Goal: Task Accomplishment & Management: Complete application form

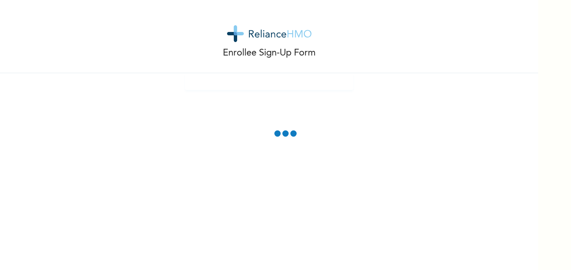
click at [445, 67] on div "Enrollee Sign-Up Form" at bounding box center [269, 36] width 538 height 73
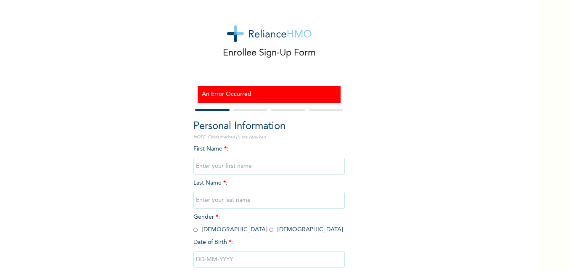
click at [268, 170] on input "text" at bounding box center [268, 166] width 151 height 17
type input "Taofeekat"
click at [204, 201] on input "text" at bounding box center [268, 200] width 151 height 17
type input "Seidu"
click at [269, 230] on input "radio" at bounding box center [271, 230] width 4 height 8
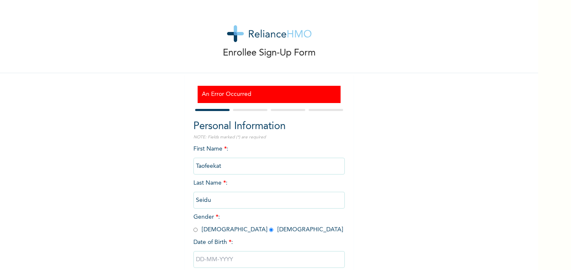
radio input "true"
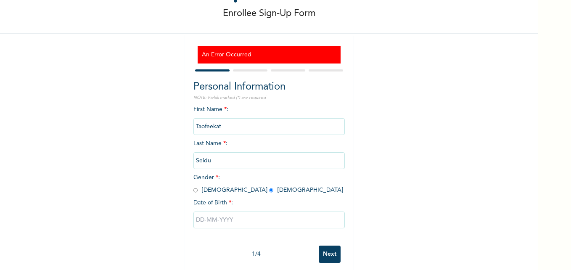
scroll to position [51, 0]
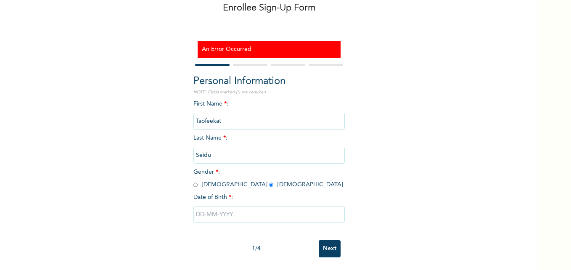
click at [203, 208] on input "text" at bounding box center [268, 214] width 151 height 17
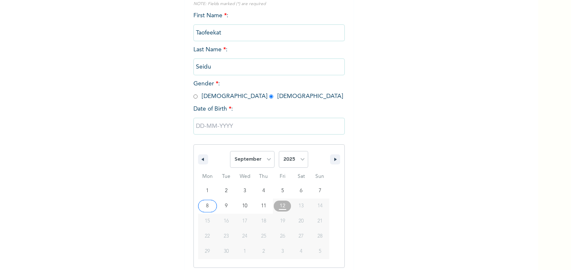
scroll to position [138, 0]
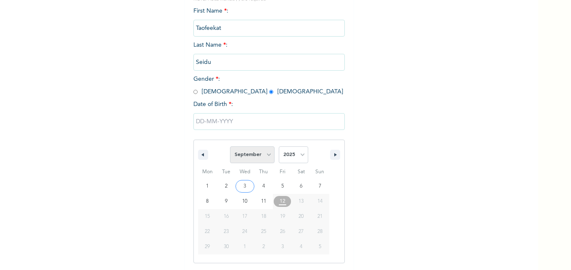
click at [266, 152] on select "January February March April May June July August September October November De…" at bounding box center [252, 154] width 45 height 17
select select "5"
click at [230, 147] on select "January February March April May June July August September October November De…" at bounding box center [252, 154] width 45 height 17
click at [300, 156] on select "2025 2024 2023 2022 2021 2020 2019 2018 2017 2016 2015 2014 2013 2012 2011 2010…" at bounding box center [293, 154] width 29 height 17
select select "1999"
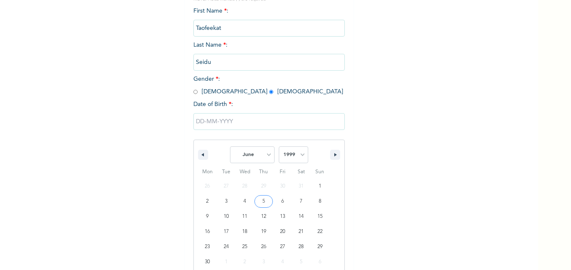
click at [279, 147] on select "2025 2024 2023 2022 2021 2020 2019 2018 2017 2016 2015 2014 2013 2012 2011 2010…" at bounding box center [293, 154] width 29 height 17
type input "[DATE]"
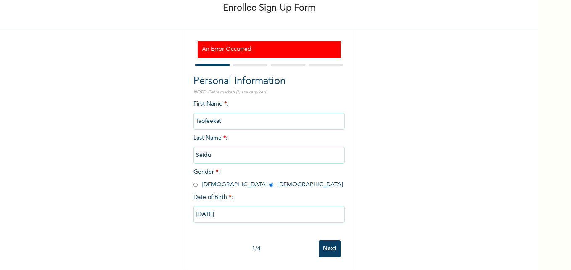
click at [330, 246] on input "Next" at bounding box center [330, 248] width 22 height 17
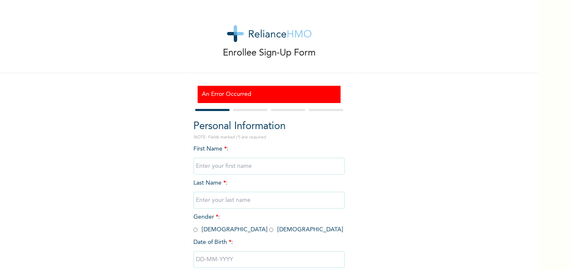
click at [237, 164] on input "text" at bounding box center [268, 166] width 151 height 17
type input "Taofeekat"
type input "Seidu"
click at [269, 228] on input "radio" at bounding box center [271, 230] width 4 height 8
radio input "true"
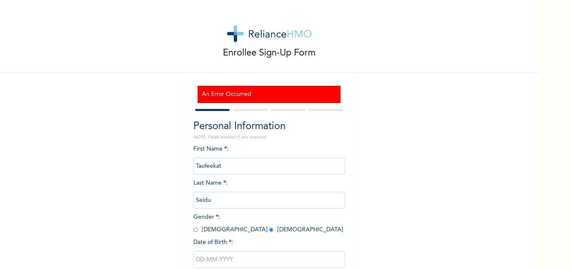
scroll to position [51, 0]
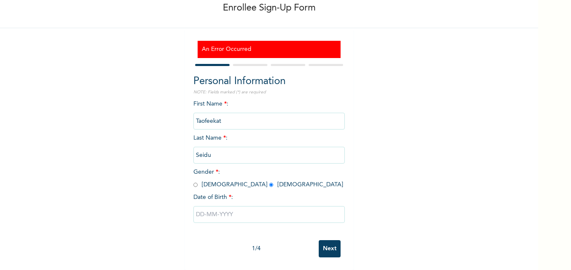
click at [197, 208] on input "text" at bounding box center [268, 214] width 151 height 17
select select "8"
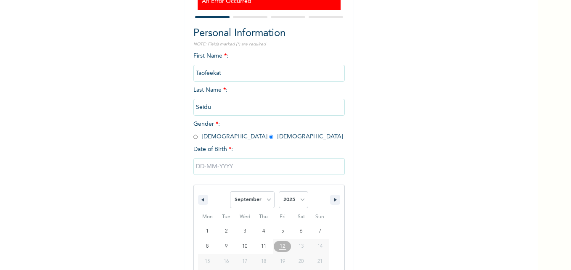
scroll to position [138, 0]
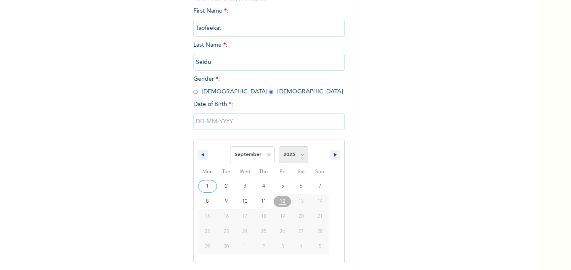
click at [295, 157] on select "2025 2024 2023 2022 2021 2020 2019 2018 2017 2016 2015 2014 2013 2012 2011 2010…" at bounding box center [293, 154] width 29 height 17
select select "1999"
click at [279, 147] on select "2025 2024 2023 2022 2021 2020 2019 2018 2017 2016 2015 2014 2013 2012 2011 2010…" at bounding box center [293, 154] width 29 height 17
type input "09/25/1999"
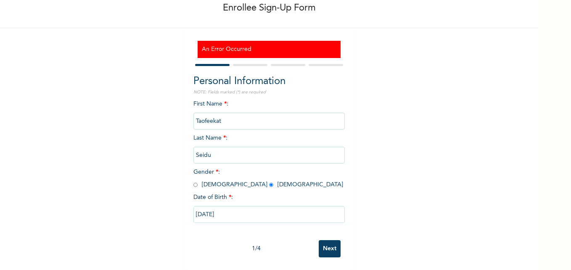
click at [231, 210] on input "09/25/1999" at bounding box center [268, 214] width 151 height 17
select select "8"
select select "1999"
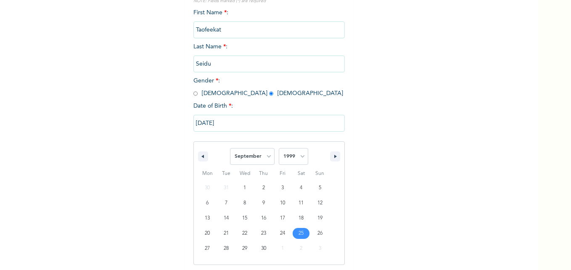
scroll to position [138, 0]
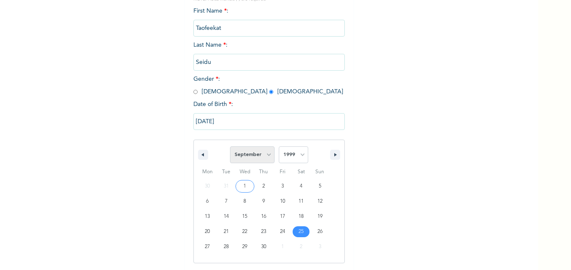
click at [262, 159] on select "January February March April May June July August September October November De…" at bounding box center [252, 154] width 45 height 17
select select "5"
click at [230, 147] on select "January February March April May June July August September October November De…" at bounding box center [252, 154] width 45 height 17
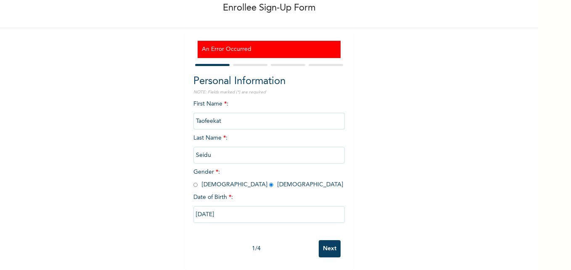
scroll to position [51, 0]
click at [326, 242] on input "Next" at bounding box center [330, 248] width 22 height 17
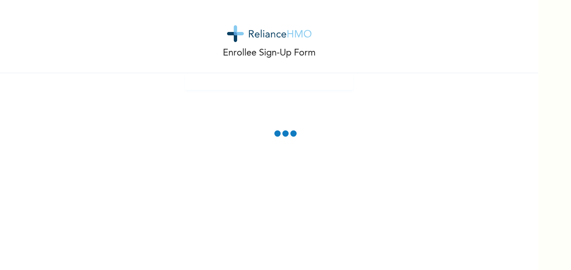
click at [326, 242] on div "Enrollee Sign-Up Form" at bounding box center [269, 135] width 538 height 270
